Goal: Information Seeking & Learning: Find contact information

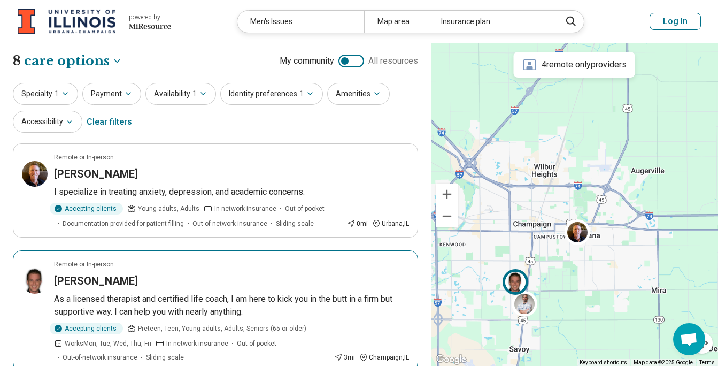
select select "***"
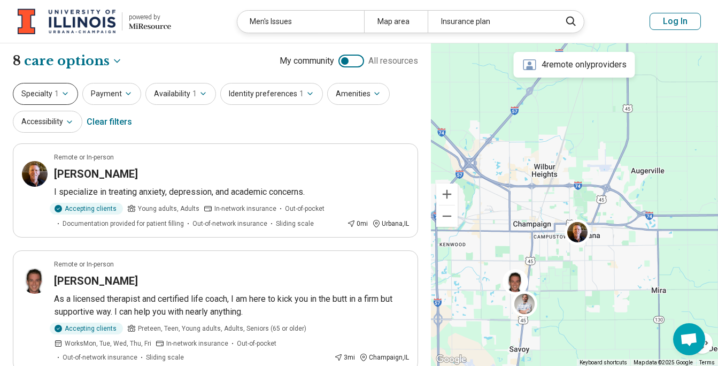
click at [63, 95] on icon "button" at bounding box center [65, 93] width 9 height 9
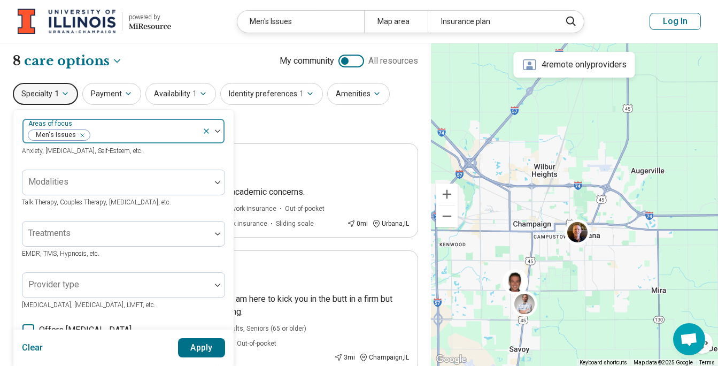
click at [220, 131] on img at bounding box center [217, 130] width 5 height 3
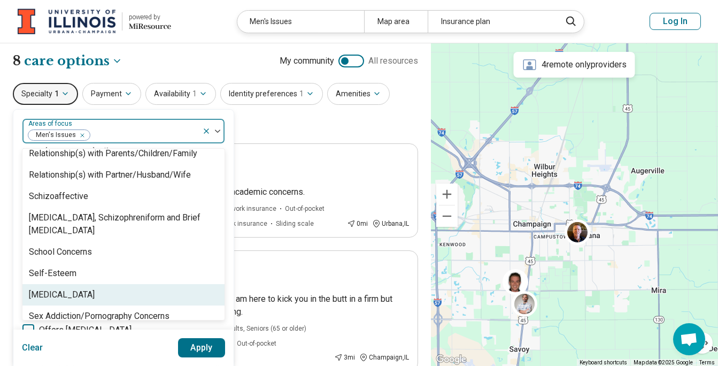
scroll to position [1817, 0]
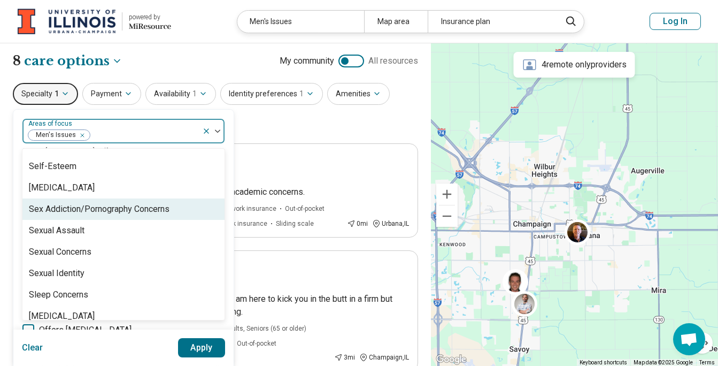
click at [150, 207] on div "Sex Addiction/Pornography Concerns" at bounding box center [99, 209] width 141 height 13
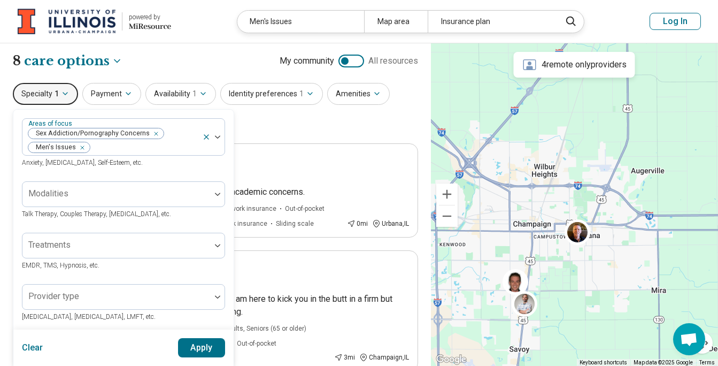
click at [191, 340] on button "Apply" at bounding box center [202, 347] width 48 height 19
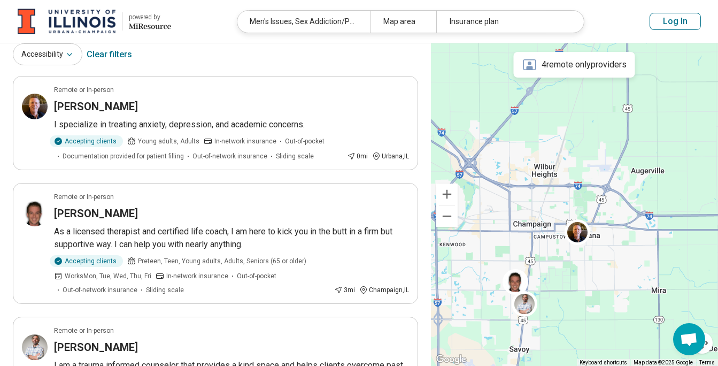
scroll to position [53, 0]
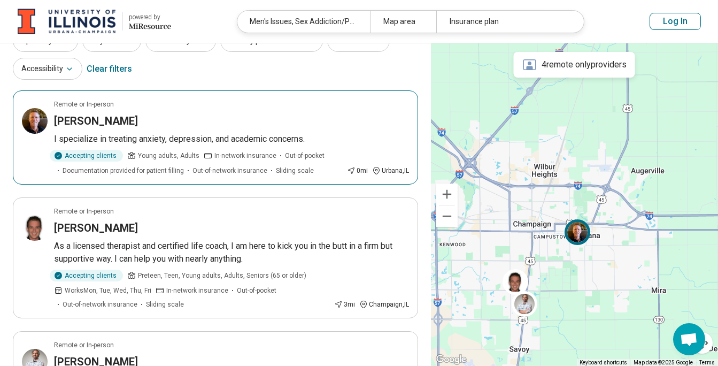
click at [98, 116] on h3 "[PERSON_NAME]" at bounding box center [96, 120] width 84 height 15
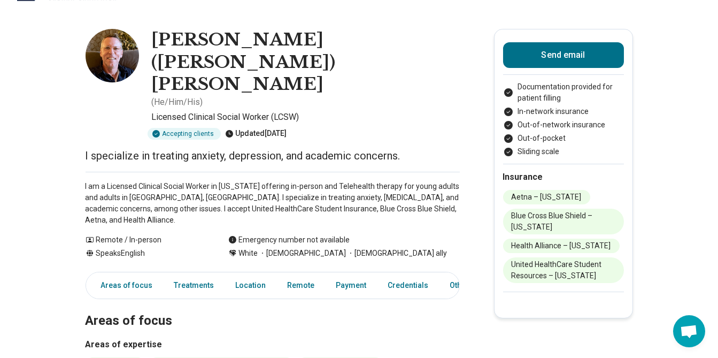
scroll to position [53, 0]
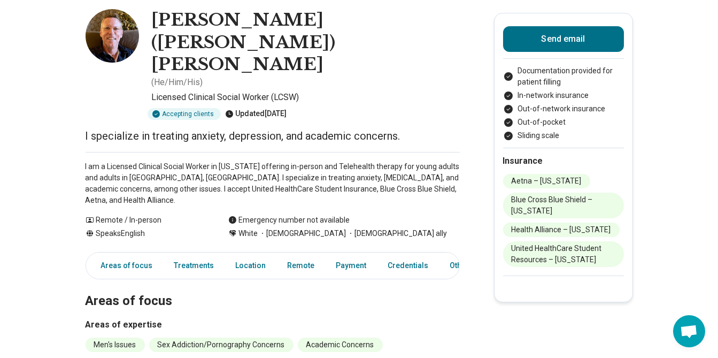
click at [117, 357] on button "Show all" at bounding box center [107, 363] width 42 height 11
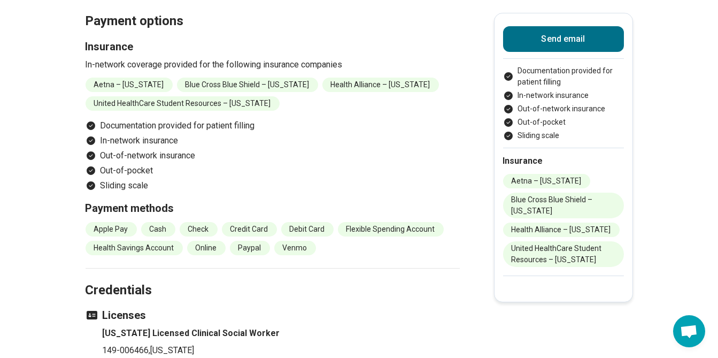
scroll to position [1015, 0]
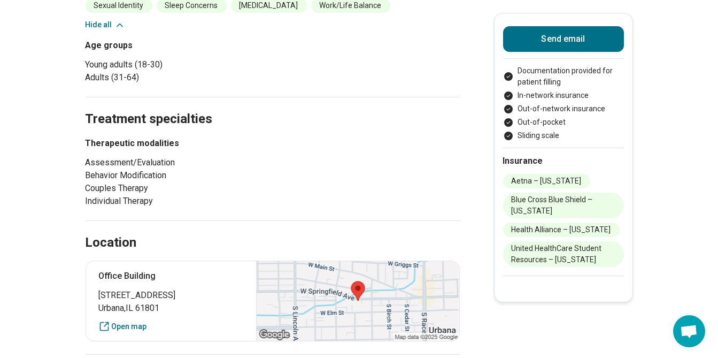
scroll to position [534, 0]
